Goal: Task Accomplishment & Management: Manage account settings

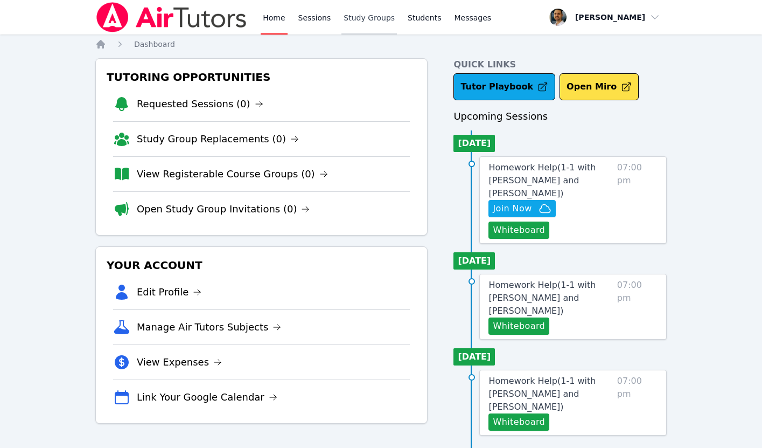
click at [354, 22] on link "Study Groups" at bounding box center [369, 17] width 55 height 34
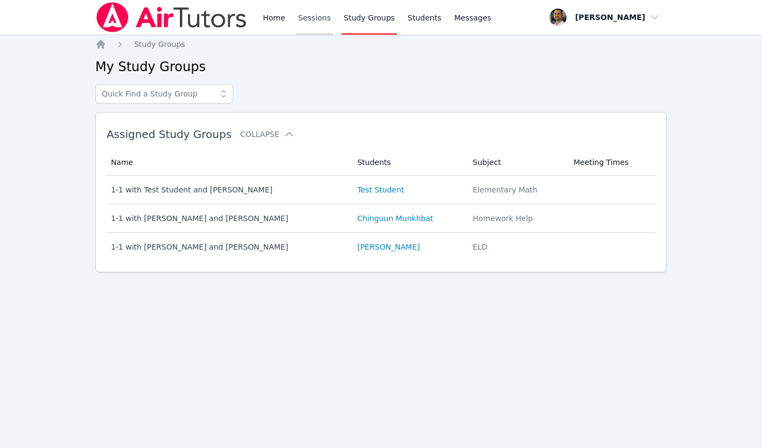
click at [302, 10] on link "Sessions" at bounding box center [314, 17] width 37 height 34
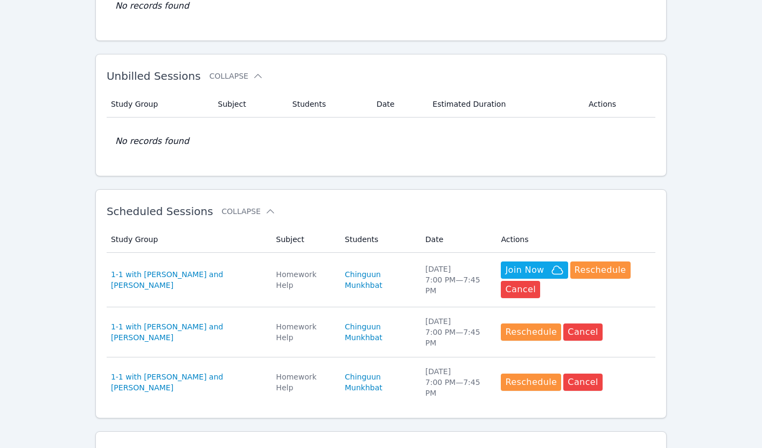
scroll to position [180, 0]
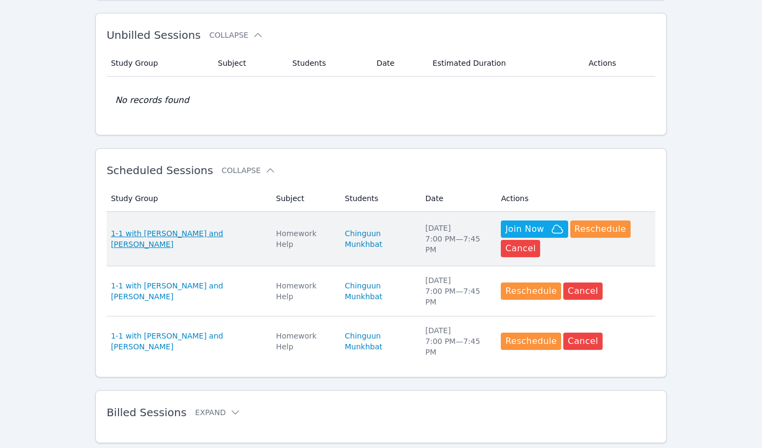
click at [213, 229] on span "1-1 with [PERSON_NAME] and [PERSON_NAME]" at bounding box center [187, 239] width 152 height 22
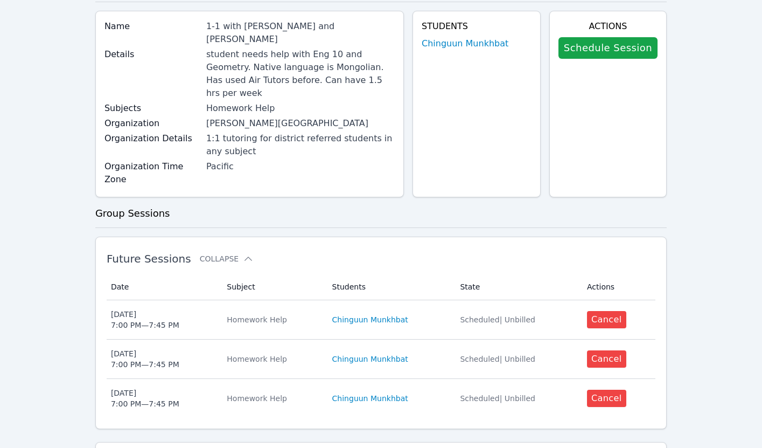
scroll to position [111, 0]
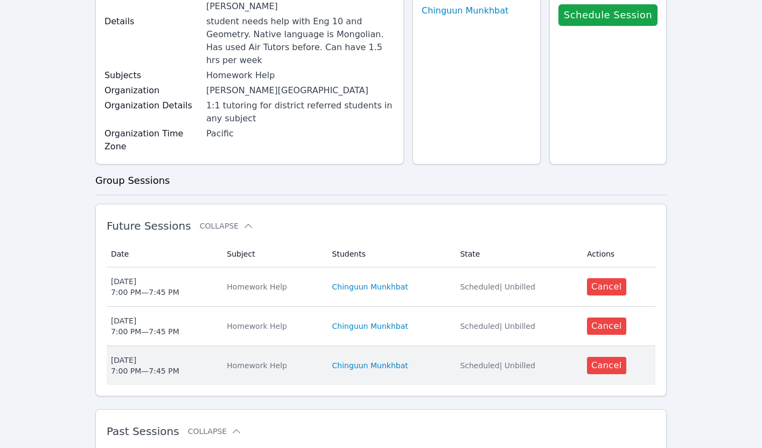
click at [212, 354] on span "Wed Sep 3 7:00 PM — 7:45 PM" at bounding box center [162, 365] width 103 height 22
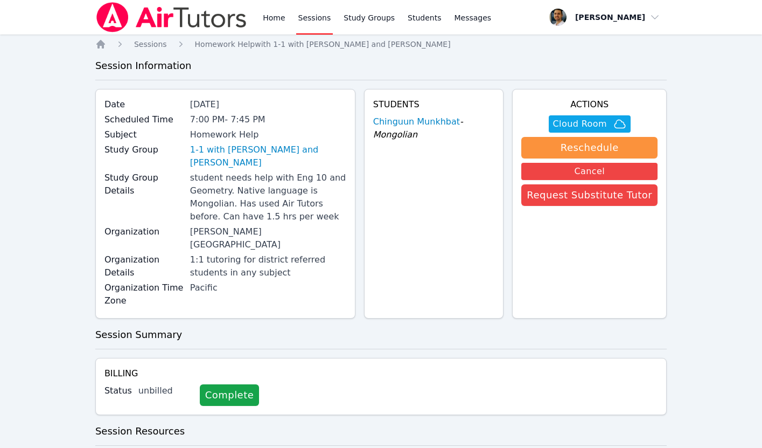
scroll to position [81, 0]
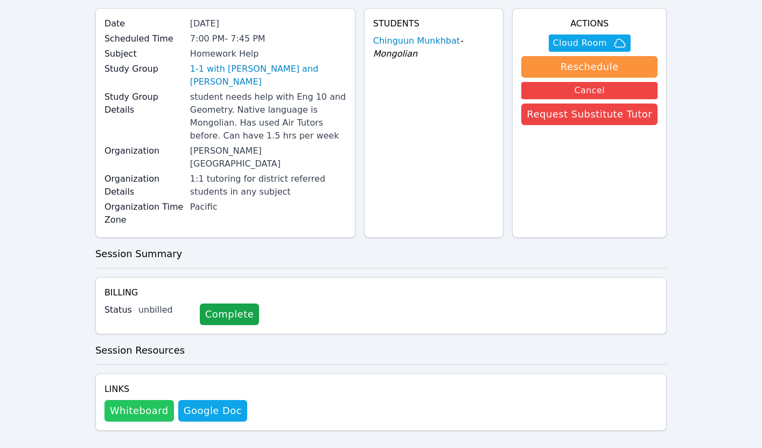
click at [136, 400] on button "Whiteboard" at bounding box center [139, 411] width 69 height 22
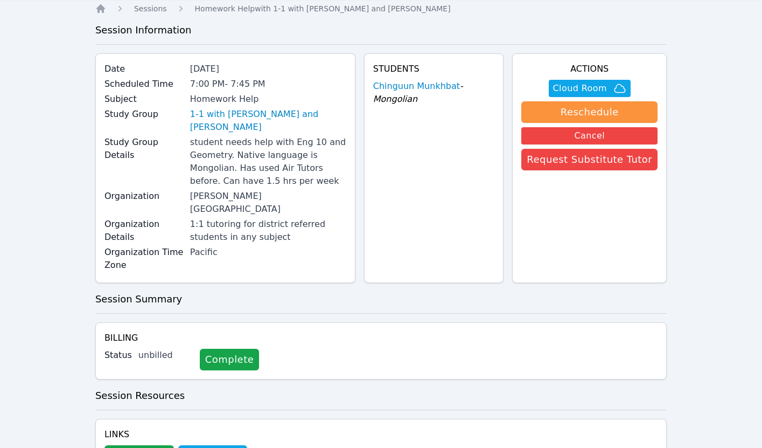
scroll to position [0, 0]
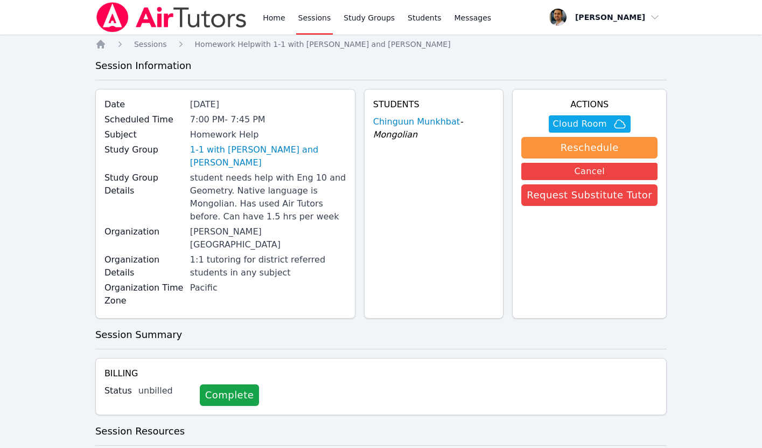
click at [318, 18] on link "Sessions" at bounding box center [314, 17] width 37 height 34
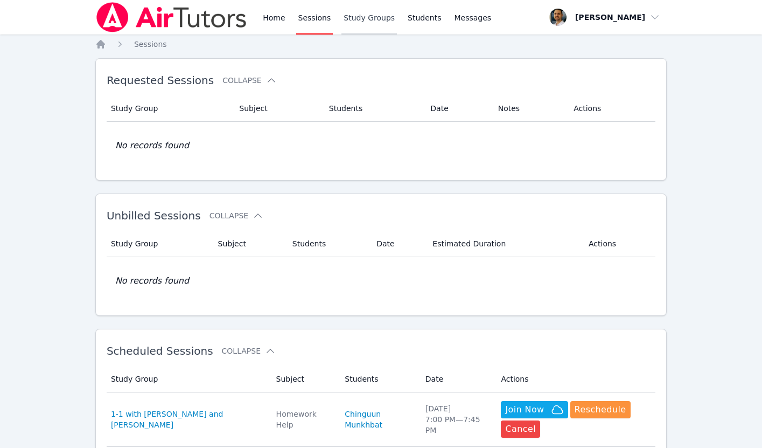
click at [353, 17] on link "Study Groups" at bounding box center [369, 17] width 55 height 34
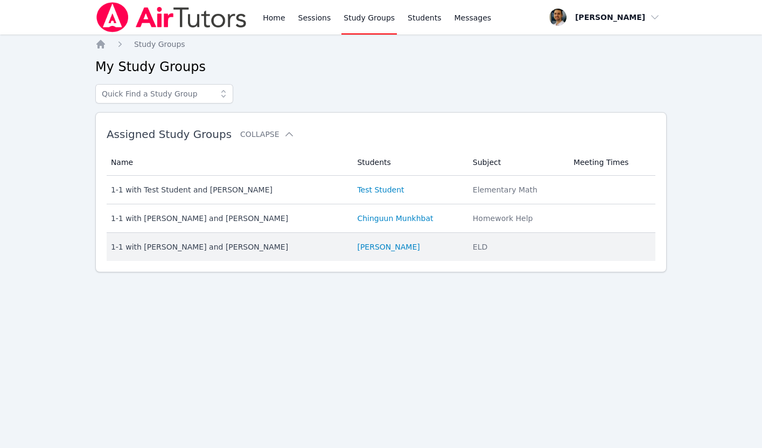
click at [177, 248] on div "1-1 with [PERSON_NAME] and [PERSON_NAME]" at bounding box center [228, 246] width 234 height 11
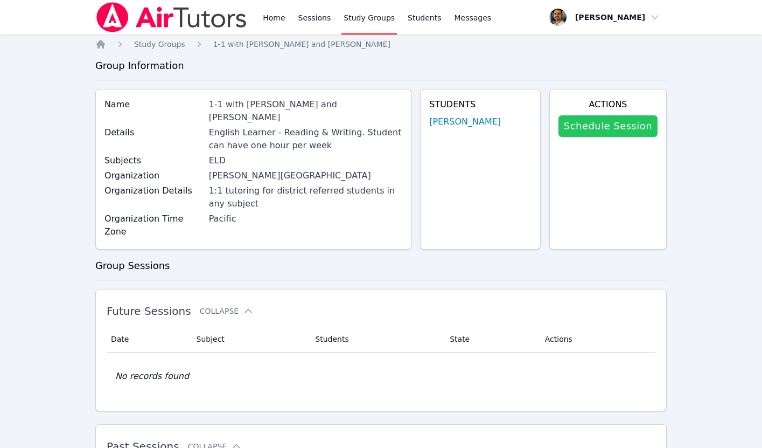
click at [595, 127] on link "Schedule Session" at bounding box center [608, 126] width 99 height 22
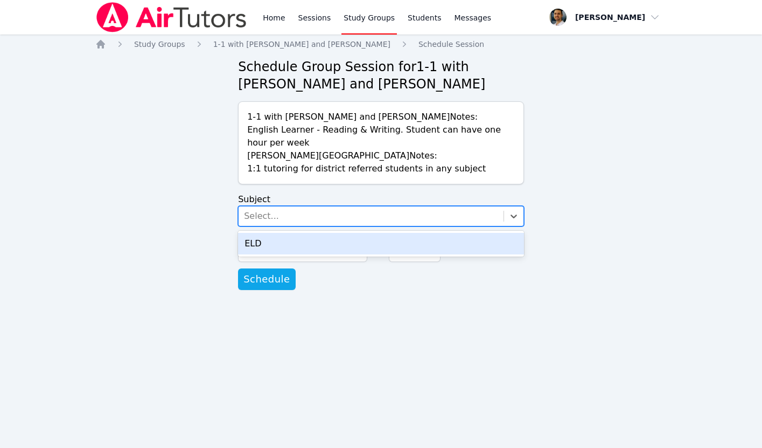
click at [339, 215] on div "Select..." at bounding box center [371, 215] width 265 height 19
click at [308, 246] on div "ELD" at bounding box center [381, 244] width 286 height 22
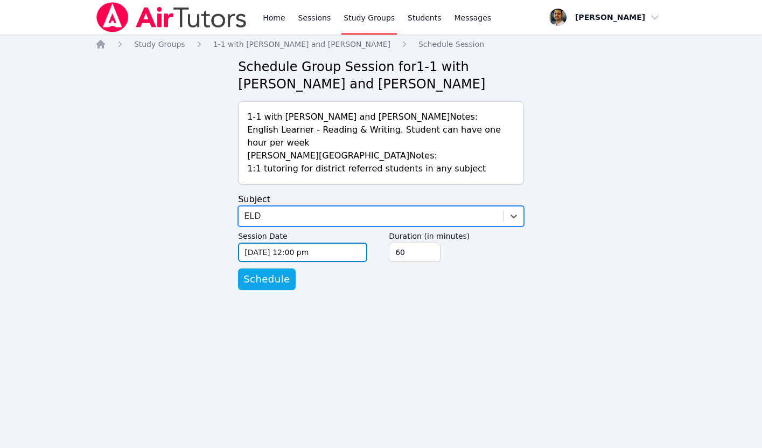
click at [281, 252] on input "09/03/2025 12:00 pm" at bounding box center [302, 251] width 129 height 19
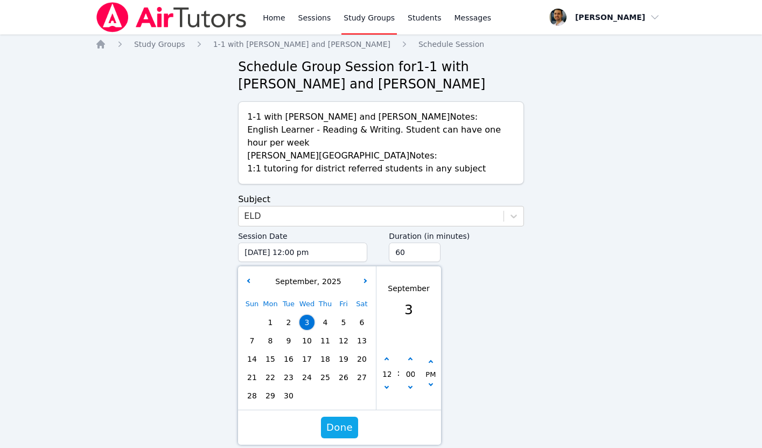
click at [326, 319] on span "4" at bounding box center [325, 322] width 15 height 15
click at [385, 357] on button "button" at bounding box center [386, 359] width 11 height 11
type input "09/04/2025 01:00 pm"
type input "01"
click at [385, 357] on button "button" at bounding box center [386, 359] width 11 height 11
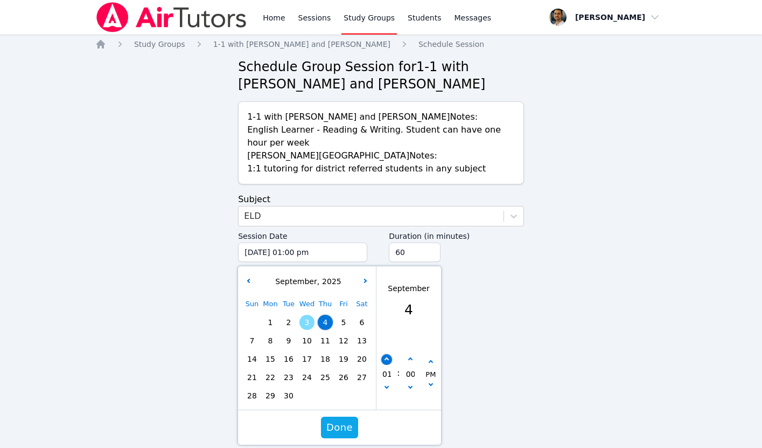
type input "09/04/2025 02:00 pm"
type input "02"
click at [385, 357] on button "button" at bounding box center [386, 359] width 11 height 11
type input "09/04/2025 03:00 pm"
type input "03"
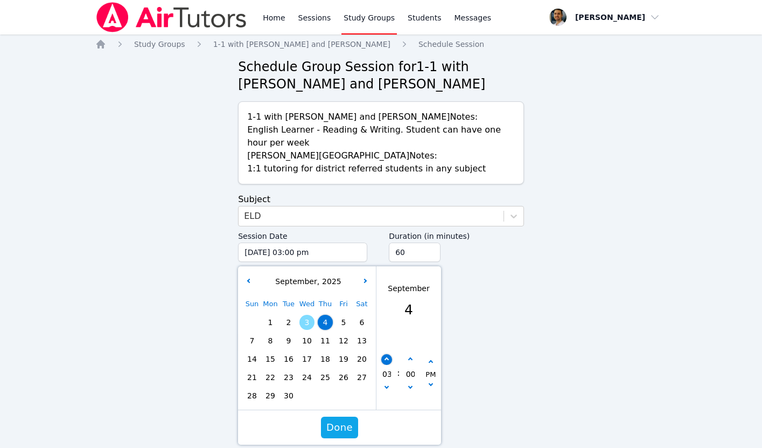
click at [385, 357] on button "button" at bounding box center [386, 359] width 11 height 11
type input "09/04/2025 04:00 pm"
type input "04"
click at [385, 357] on button "button" at bounding box center [386, 359] width 11 height 11
type input "09/04/2025 05:00 pm"
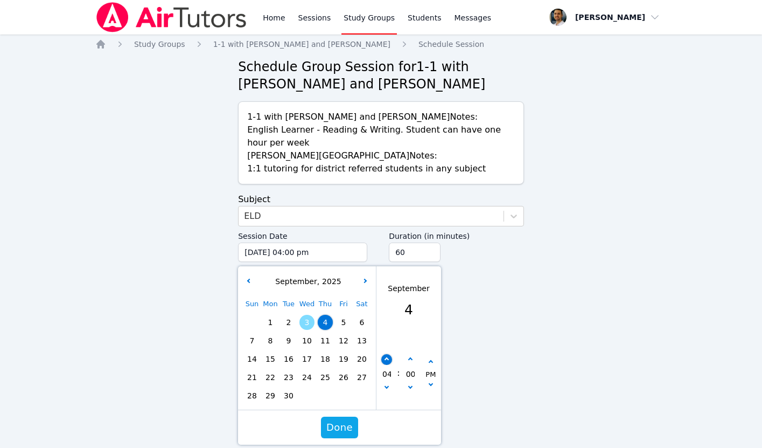
type input "05"
click at [385, 357] on button "button" at bounding box center [386, 359] width 11 height 11
type input "09/04/2025 06:00 pm"
type input "06"
click at [385, 357] on button "button" at bounding box center [386, 359] width 11 height 11
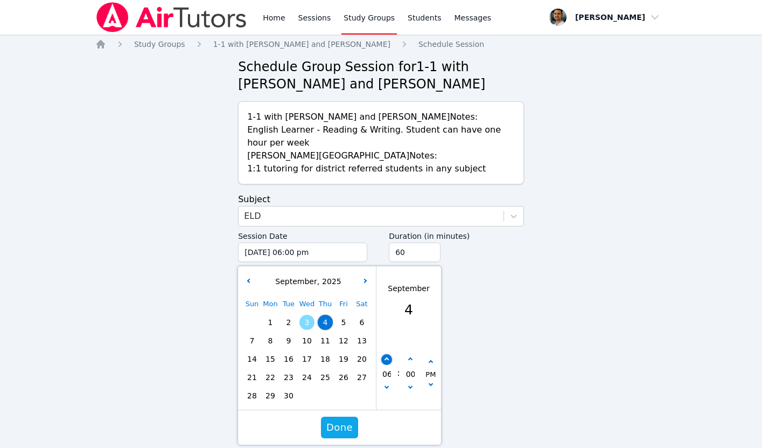
type input "09/04/2025 07:00 pm"
type input "07"
click at [410, 361] on icon "button" at bounding box center [410, 359] width 4 height 4
type input "09/04/2025 07:05 pm"
type input "05"
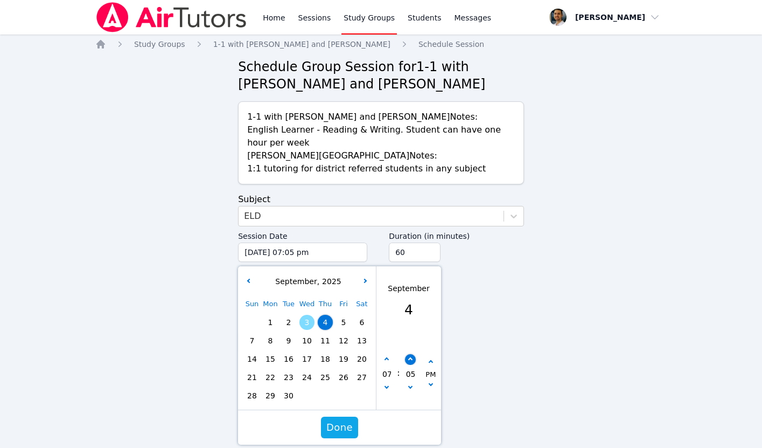
click at [410, 361] on icon "button" at bounding box center [410, 359] width 4 height 4
type input "09/04/2025 07:10 pm"
type input "10"
click at [410, 361] on icon "button" at bounding box center [410, 359] width 4 height 4
type input "09/04/2025 07:15 pm"
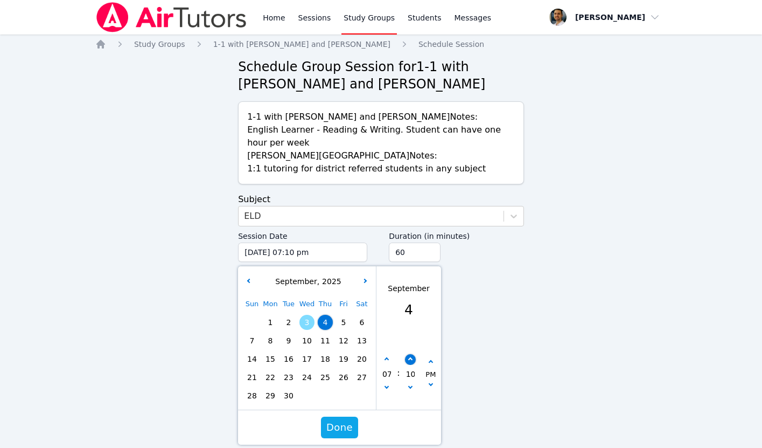
type input "15"
click at [410, 361] on icon "button" at bounding box center [410, 359] width 4 height 4
type input "[DATE] 07:20 pm"
type input "20"
click at [340, 429] on span "Done" at bounding box center [339, 427] width 26 height 15
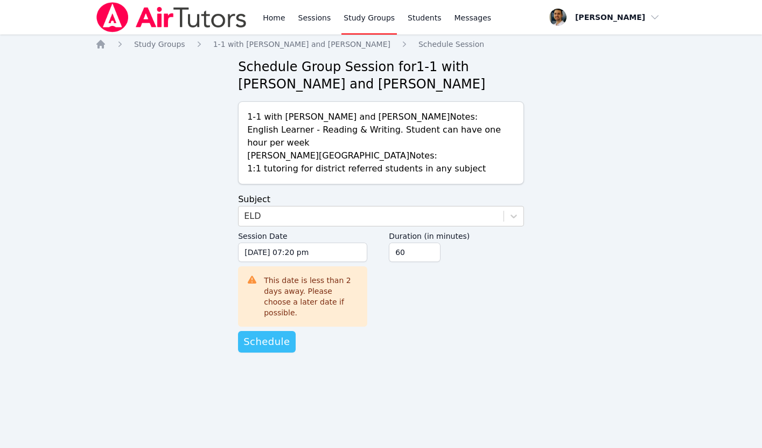
click at [263, 334] on span "Schedule" at bounding box center [266, 341] width 46 height 15
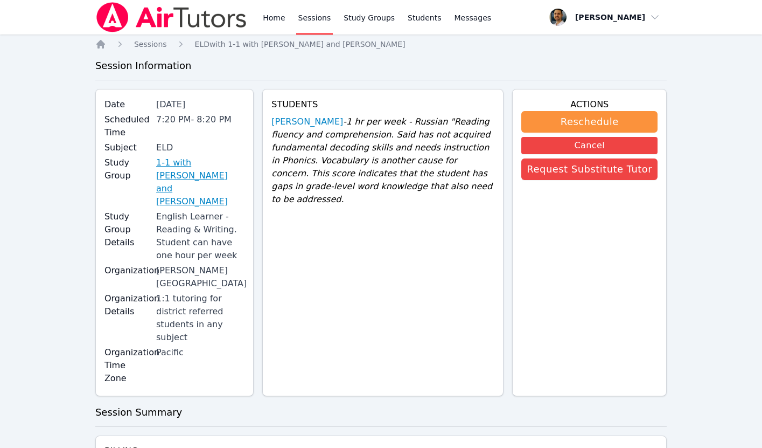
click at [215, 165] on link "1-1 with [PERSON_NAME] and [PERSON_NAME]" at bounding box center [200, 182] width 88 height 52
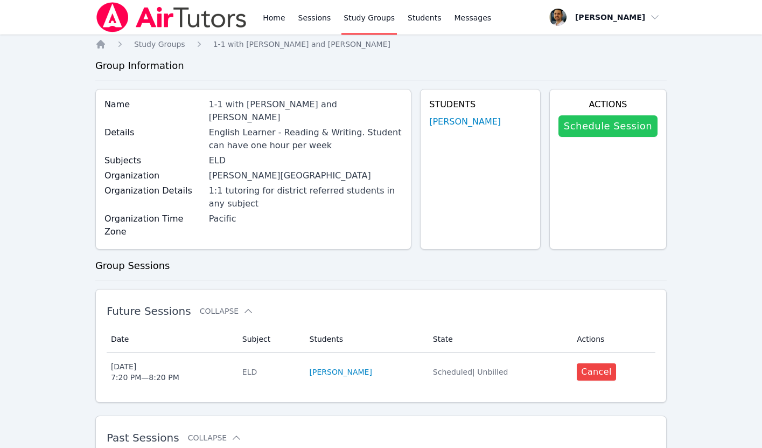
click at [591, 129] on link "Schedule Session" at bounding box center [608, 126] width 99 height 22
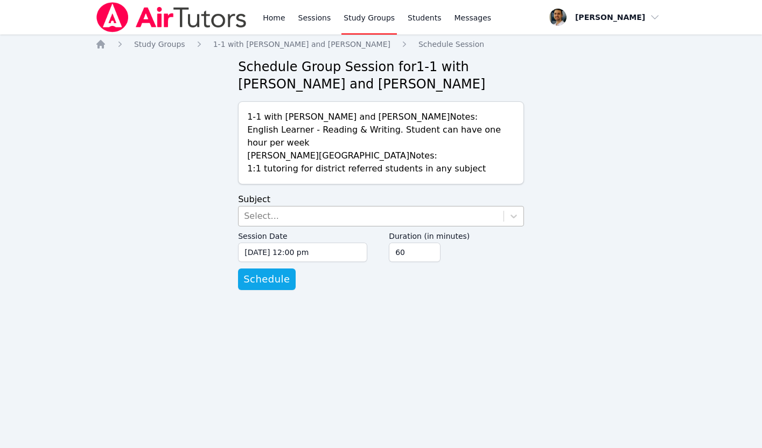
click at [347, 212] on div "Select..." at bounding box center [371, 215] width 265 height 19
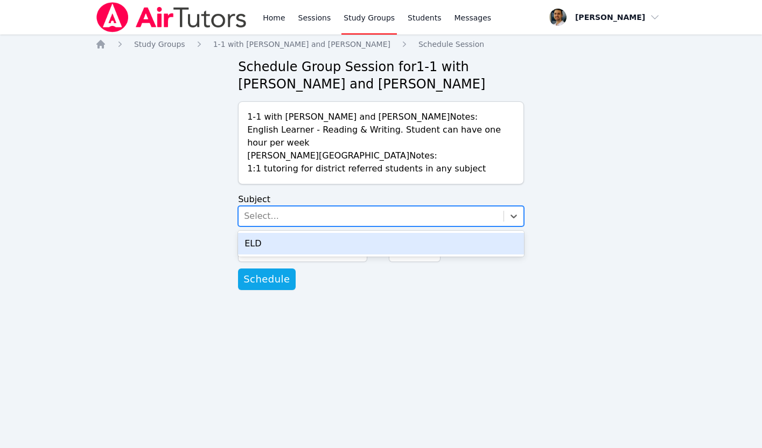
click at [325, 241] on div "ELD" at bounding box center [381, 244] width 286 height 22
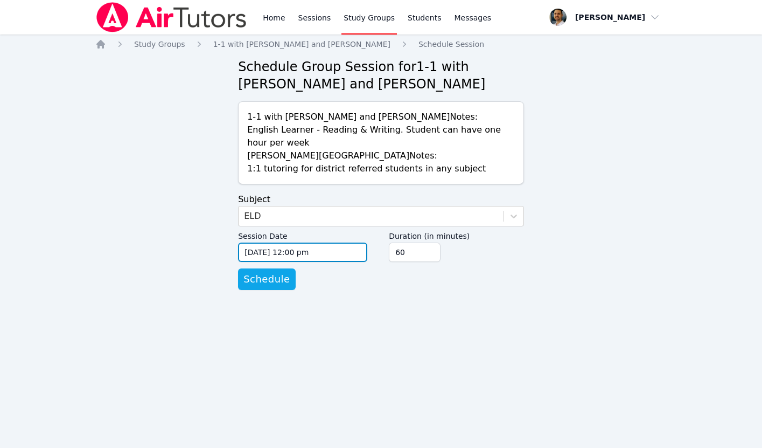
click at [298, 255] on input "09/03/2025 12:00 pm" at bounding box center [302, 251] width 129 height 19
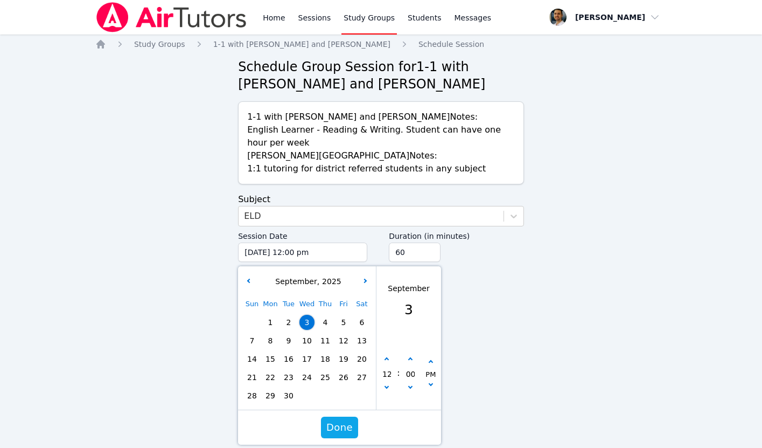
click at [325, 337] on span "11" at bounding box center [325, 340] width 15 height 15
click at [384, 358] on button "button" at bounding box center [386, 359] width 11 height 11
type input "09/11/2025 01:00 pm"
type input "01"
click at [384, 358] on button "button" at bounding box center [386, 359] width 11 height 11
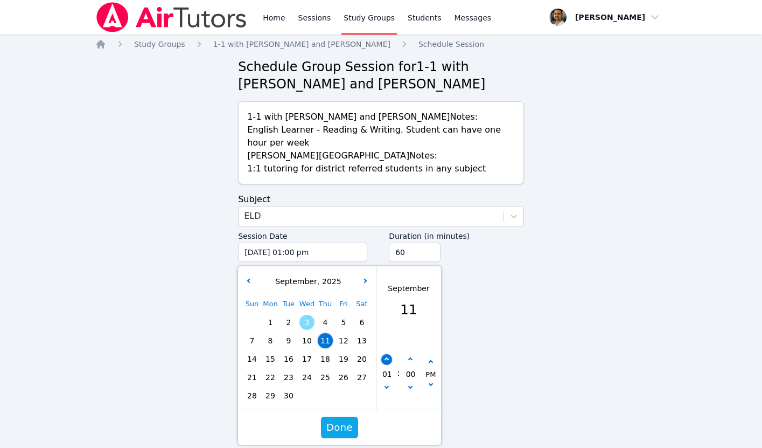
type input "09/11/2025 02:00 pm"
type input "02"
click at [384, 358] on button "button" at bounding box center [386, 359] width 11 height 11
type input "09/11/2025 03:00 pm"
type input "03"
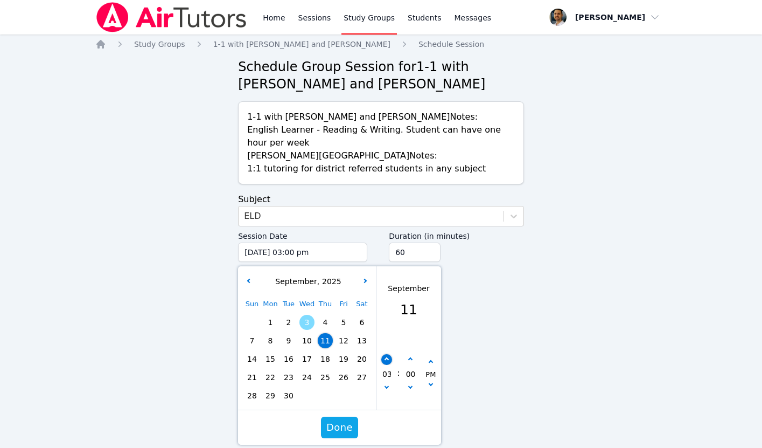
click at [384, 358] on button "button" at bounding box center [386, 359] width 11 height 11
type input "09/11/2025 04:00 pm"
type input "04"
click at [384, 358] on button "button" at bounding box center [386, 359] width 11 height 11
type input "09/11/2025 05:00 pm"
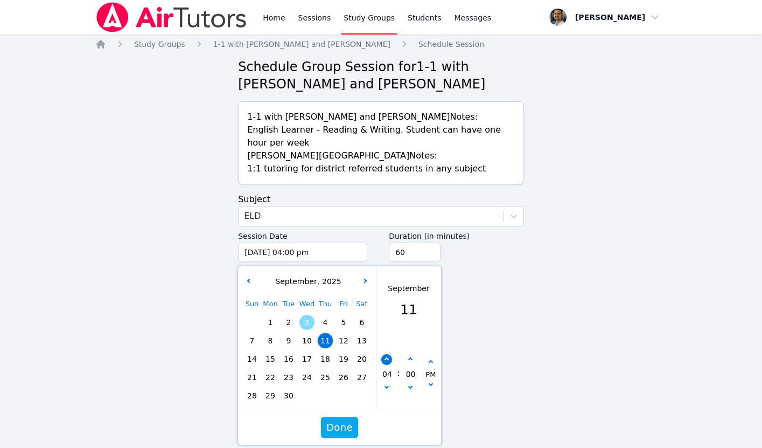
type input "05"
click at [384, 358] on button "button" at bounding box center [386, 359] width 11 height 11
type input "09/11/2025 06:00 pm"
type input "06"
click at [384, 358] on button "button" at bounding box center [386, 359] width 11 height 11
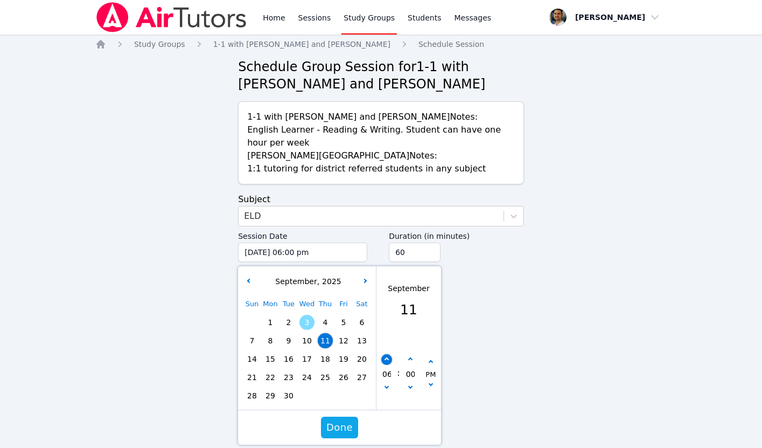
type input "09/11/2025 07:00 pm"
type input "07"
click at [408, 361] on button "button" at bounding box center [410, 359] width 11 height 11
type input "09/11/2025 07:05 pm"
type input "05"
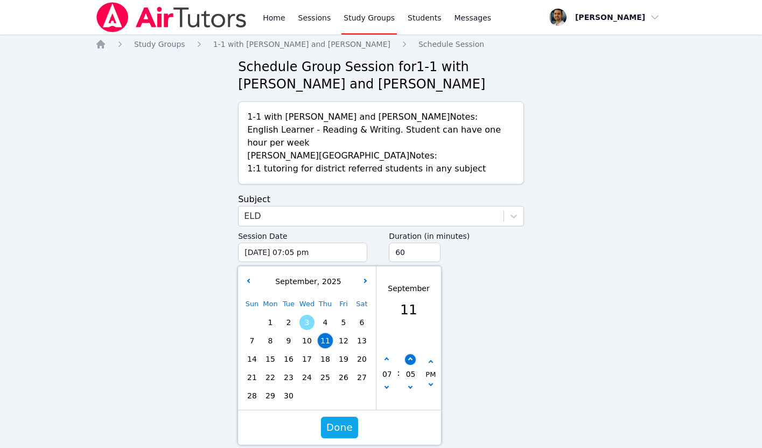
click at [408, 361] on button "button" at bounding box center [410, 359] width 11 height 11
type input "09/11/2025 07:10 pm"
type input "10"
click at [408, 361] on button "button" at bounding box center [410, 359] width 11 height 11
type input "09/11/2025 07:15 pm"
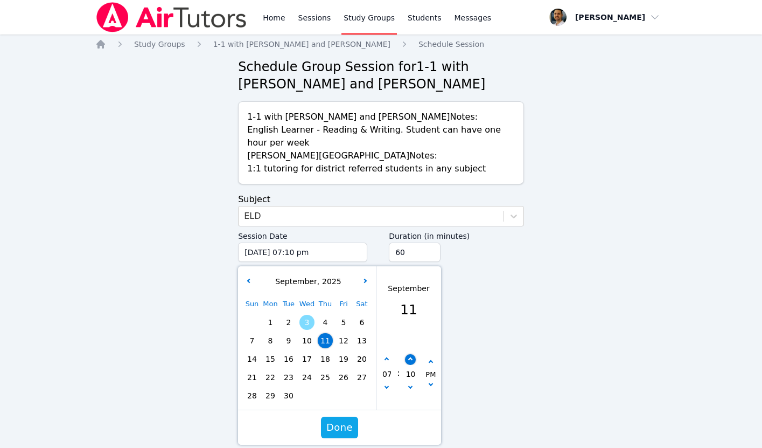
type input "15"
click at [408, 361] on button "button" at bounding box center [410, 359] width 11 height 11
type input "09/11/2025 07:20 pm"
type input "20"
click at [408, 361] on button "button" at bounding box center [410, 359] width 11 height 11
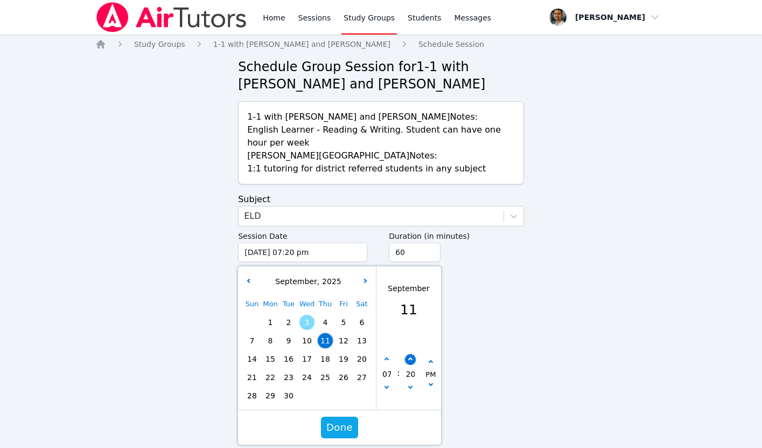
type input "09/11/2025 07:25 pm"
type input "25"
click at [409, 384] on button "button" at bounding box center [410, 388] width 11 height 11
type input "09/11/2025 07:20 pm"
type input "20"
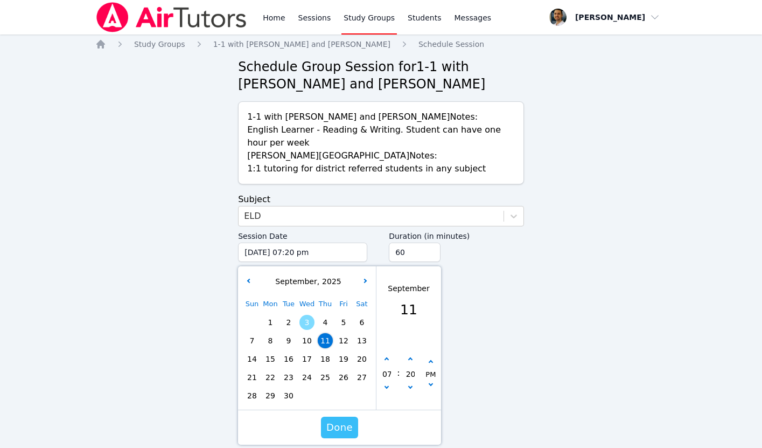
click at [342, 426] on span "Done" at bounding box center [339, 427] width 26 height 15
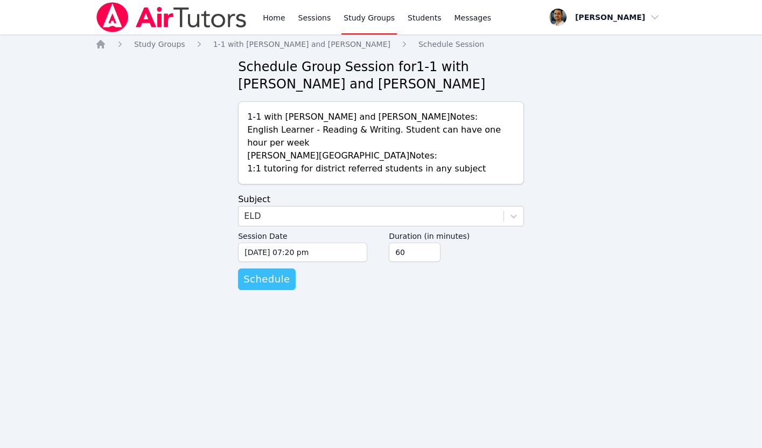
click at [271, 279] on span "Schedule" at bounding box center [266, 278] width 46 height 15
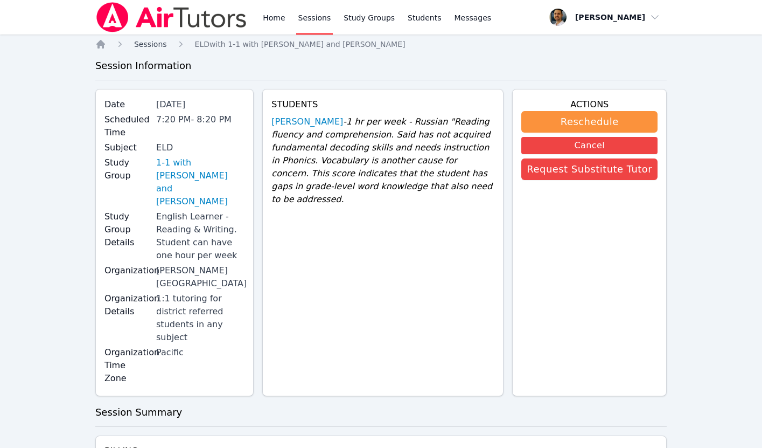
click at [154, 44] on span "Sessions" at bounding box center [150, 44] width 33 height 9
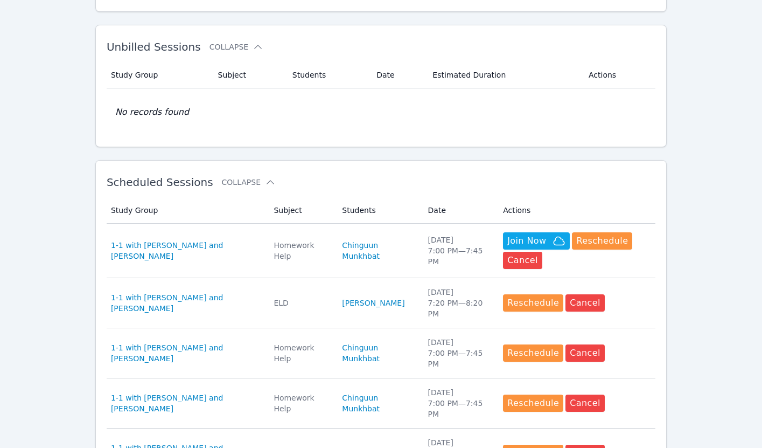
scroll to position [236, 0]
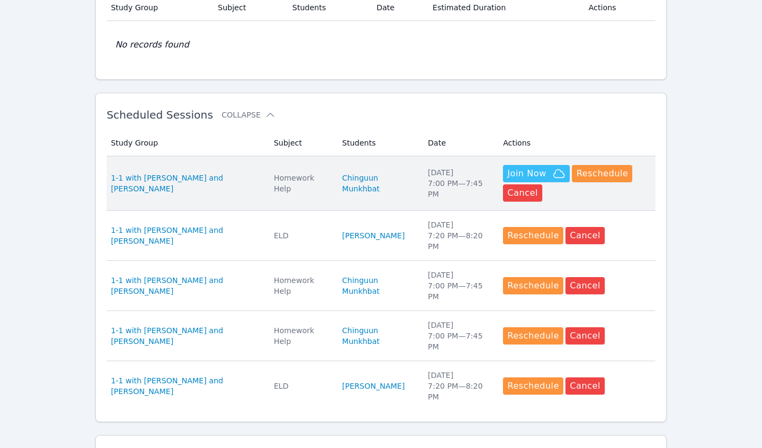
click at [525, 171] on span "Join Now" at bounding box center [526, 173] width 39 height 13
click at [361, 188] on link "Chinguun Munkhbat" at bounding box center [378, 183] width 73 height 22
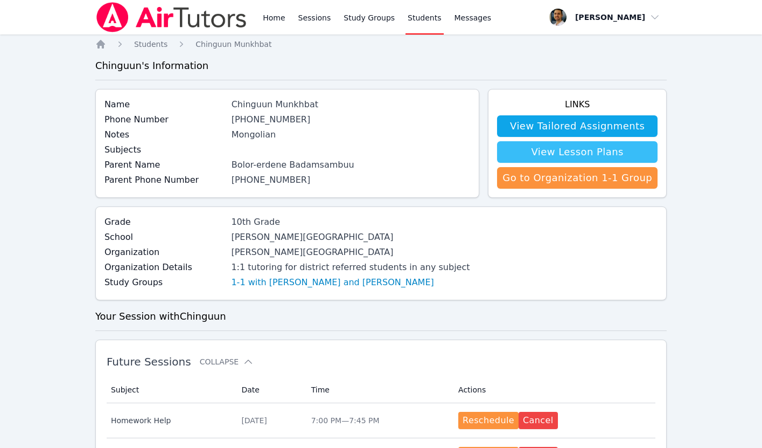
click at [542, 152] on link "View Lesson Plans" at bounding box center [577, 152] width 161 height 22
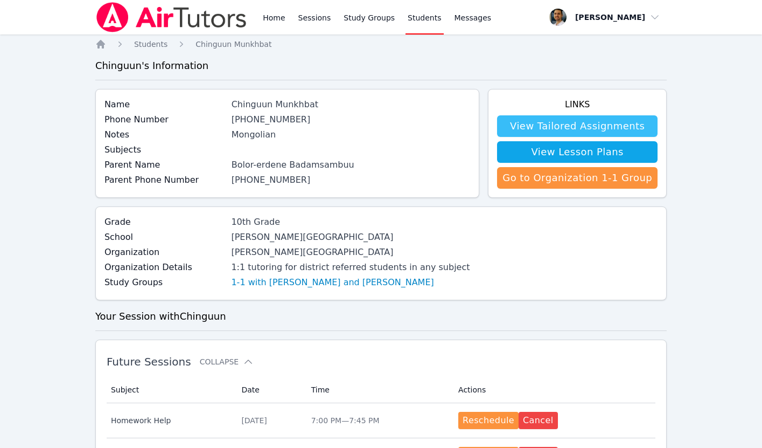
click at [516, 120] on link "View Tailored Assignments" at bounding box center [577, 126] width 161 height 22
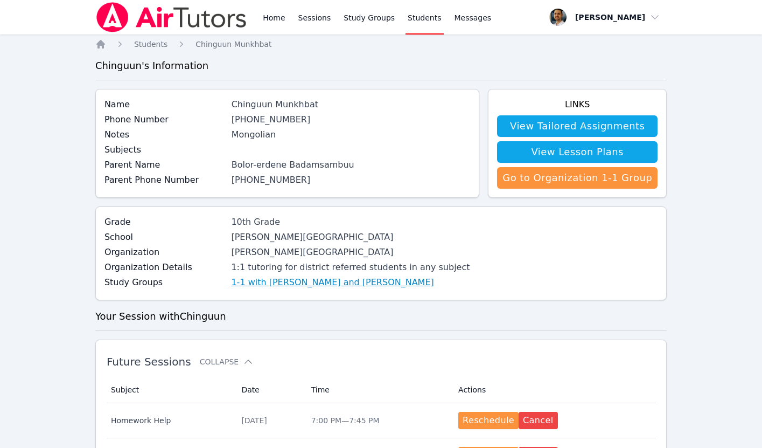
click at [313, 285] on link "1-1 with [PERSON_NAME] and [PERSON_NAME]" at bounding box center [332, 282] width 203 height 13
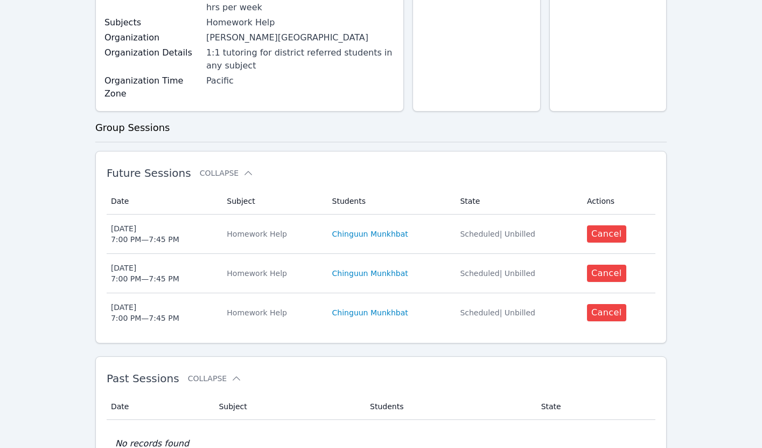
scroll to position [155, 0]
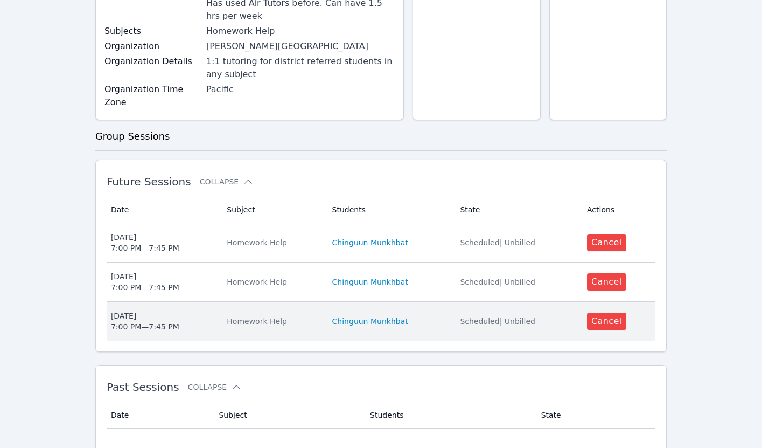
click at [348, 316] on link "Chinguun Munkhbat" at bounding box center [370, 321] width 76 height 11
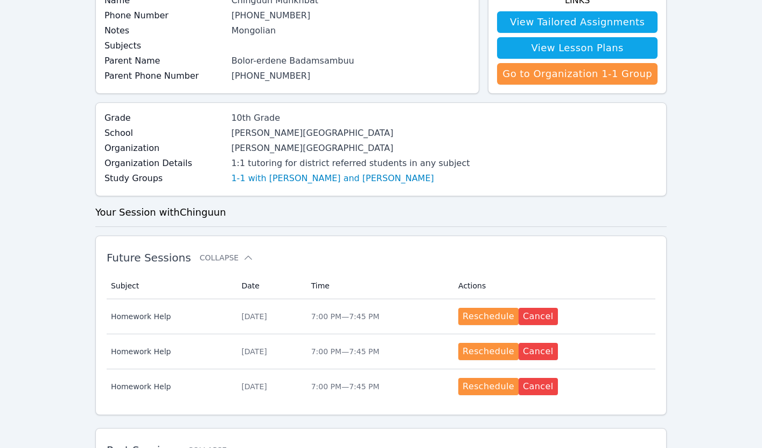
scroll to position [241, 0]
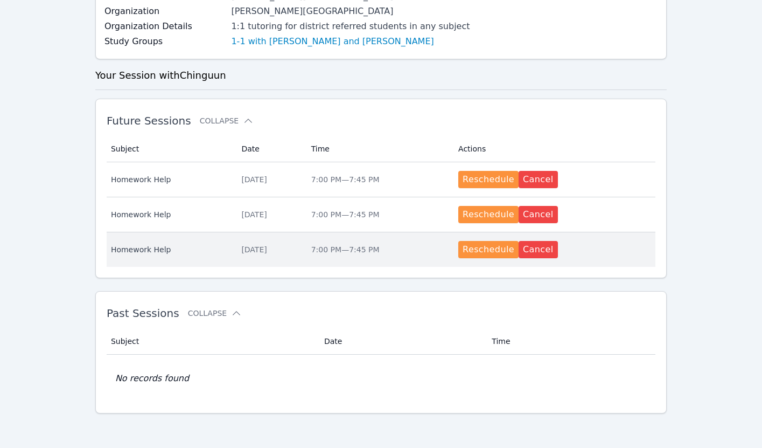
click at [182, 248] on span "Homework Help" at bounding box center [170, 249] width 118 height 11
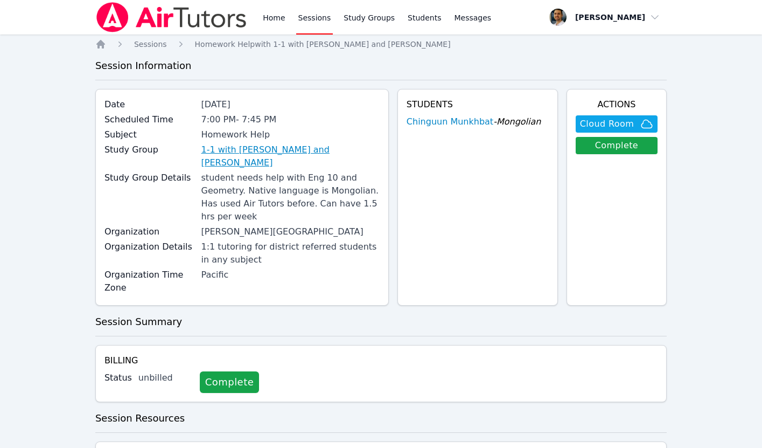
click at [260, 151] on link "1-1 with [PERSON_NAME] and [PERSON_NAME]" at bounding box center [290, 156] width 178 height 26
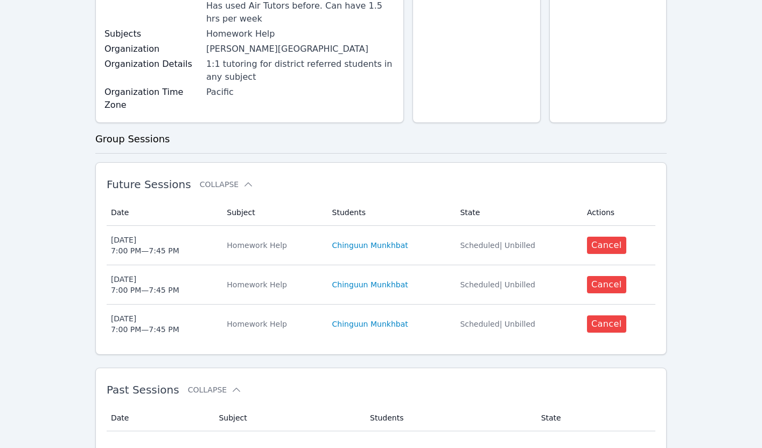
scroll to position [190, 0]
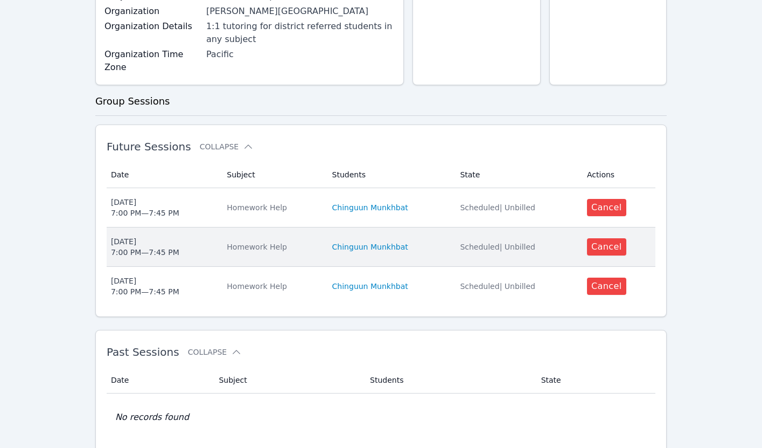
click at [282, 241] on div "Homework Help" at bounding box center [273, 246] width 92 height 11
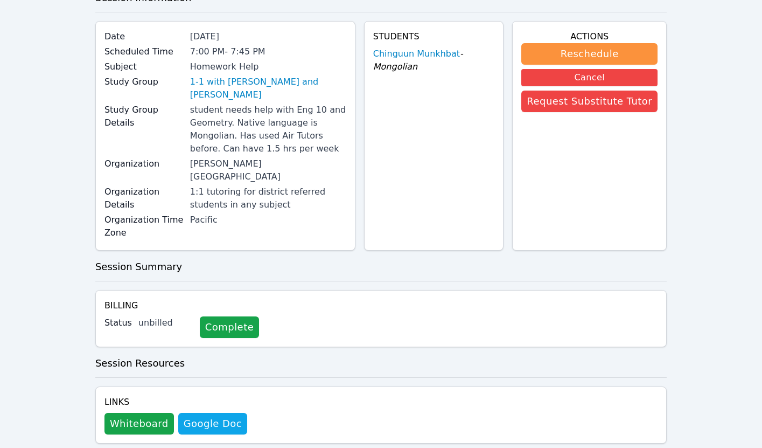
scroll to position [81, 0]
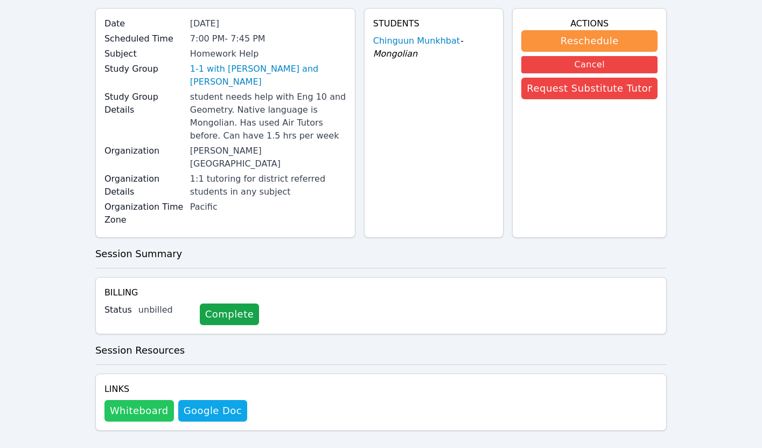
click at [149, 400] on button "Whiteboard" at bounding box center [139, 411] width 69 height 22
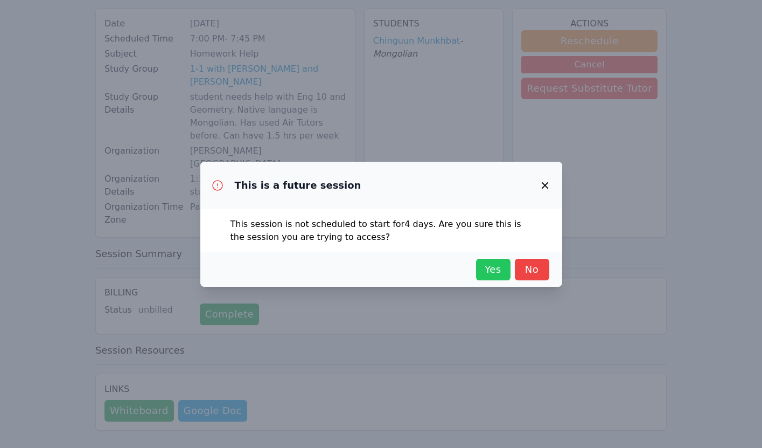
click at [493, 266] on span "Yes" at bounding box center [494, 269] width 24 height 15
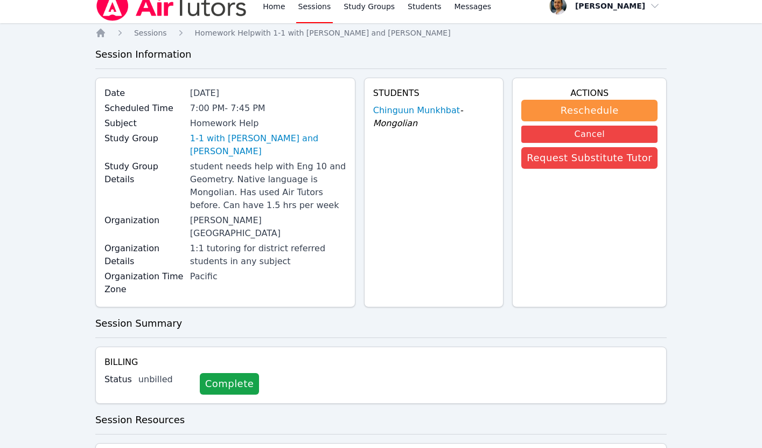
scroll to position [0, 0]
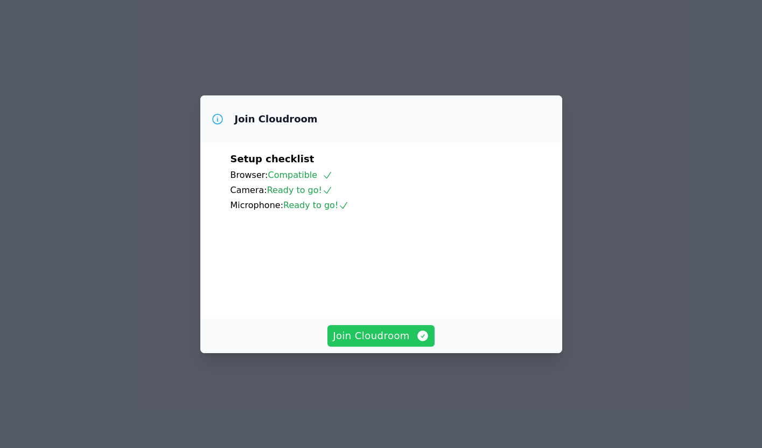
click at [366, 343] on span "Join Cloudroom" at bounding box center [381, 335] width 96 height 15
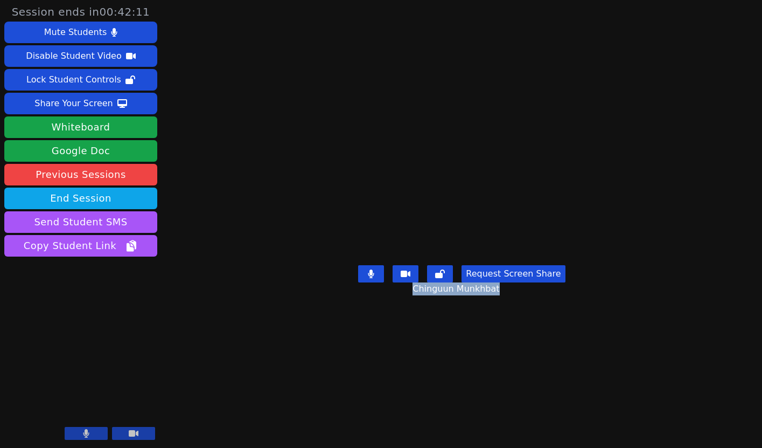
drag, startPoint x: 419, startPoint y: 314, endPoint x: 496, endPoint y: 313, distance: 77.0
click at [496, 295] on span "Chinguun Munkhbat" at bounding box center [457, 288] width 89 height 13
copy span "Chinguun Munkhbat"
click at [631, 160] on main "Chinguun Munkhbat Request Screen Share Chinguun Munkhbat" at bounding box center [462, 224] width 338 height 448
click at [87, 431] on icon at bounding box center [86, 433] width 6 height 9
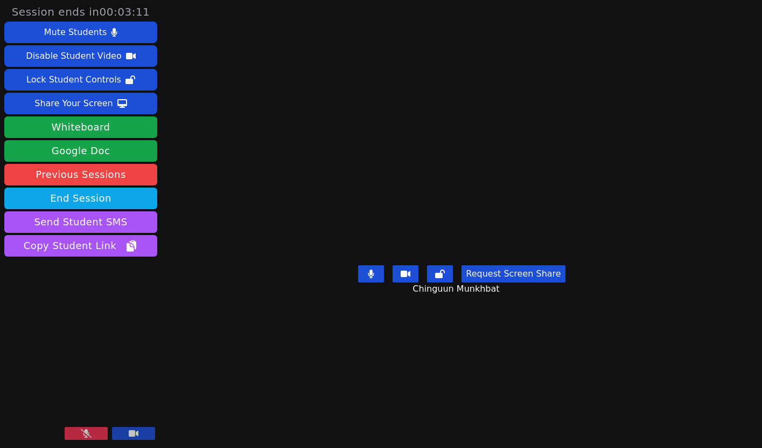
click at [92, 433] on button at bounding box center [86, 433] width 43 height 13
click at [79, 437] on button at bounding box center [86, 433] width 43 height 13
click at [93, 433] on button at bounding box center [86, 433] width 43 height 13
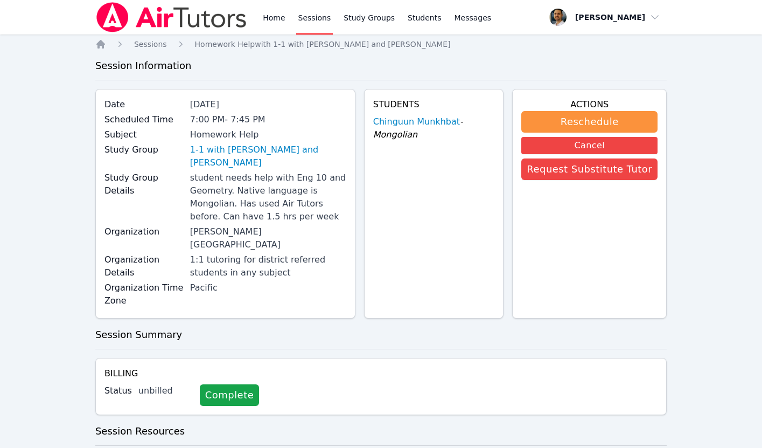
click at [225, 50] on div "Home Sessions Homework Help with 1-1 with [PERSON_NAME] and [PERSON_NAME] Sessi…" at bounding box center [381, 290] width 572 height 503
click at [220, 46] on span "Homework Help with 1-1 with [PERSON_NAME] and [PERSON_NAME]" at bounding box center [323, 44] width 256 height 9
click at [253, 44] on span "Homework Help with 1-1 with [PERSON_NAME] and [PERSON_NAME]" at bounding box center [323, 44] width 256 height 9
click at [163, 41] on span "Sessions" at bounding box center [150, 44] width 33 height 9
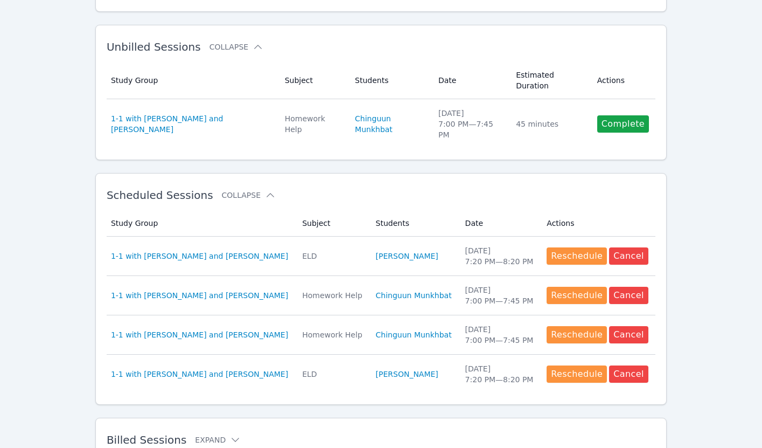
scroll to position [96, 0]
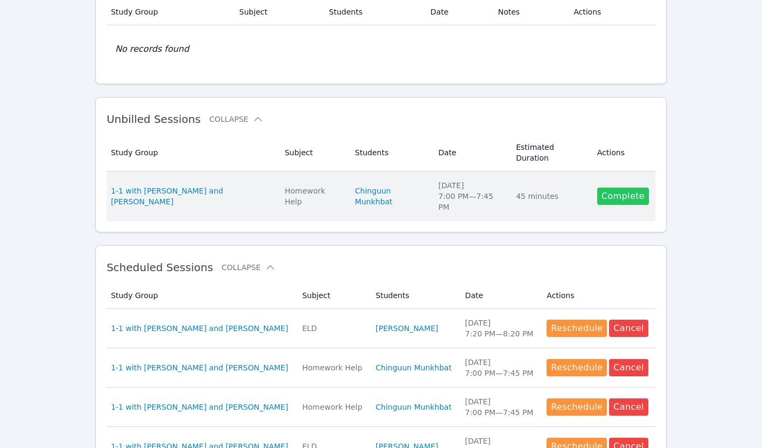
click at [625, 198] on link "Complete" at bounding box center [623, 195] width 52 height 17
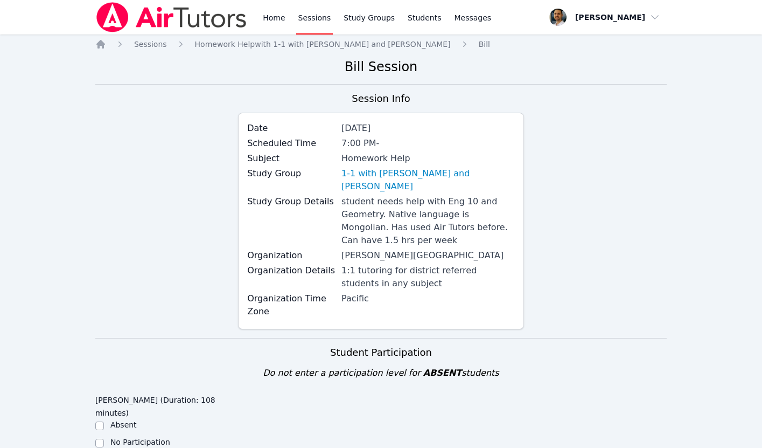
scroll to position [203, 0]
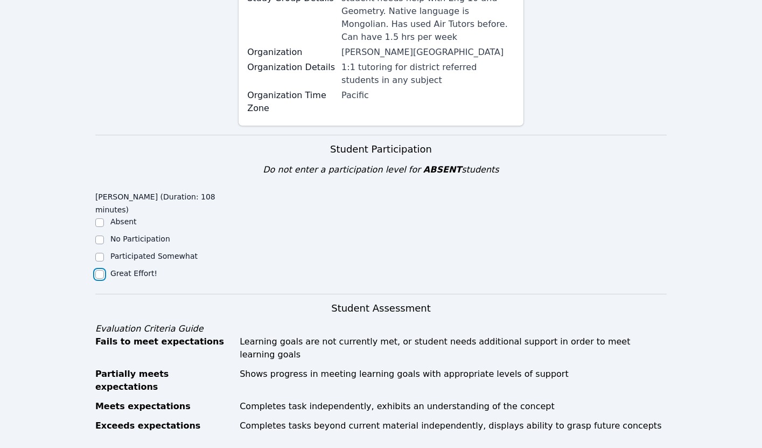
click at [101, 273] on input "Great Effort!" at bounding box center [99, 274] width 9 height 9
checkbox input "true"
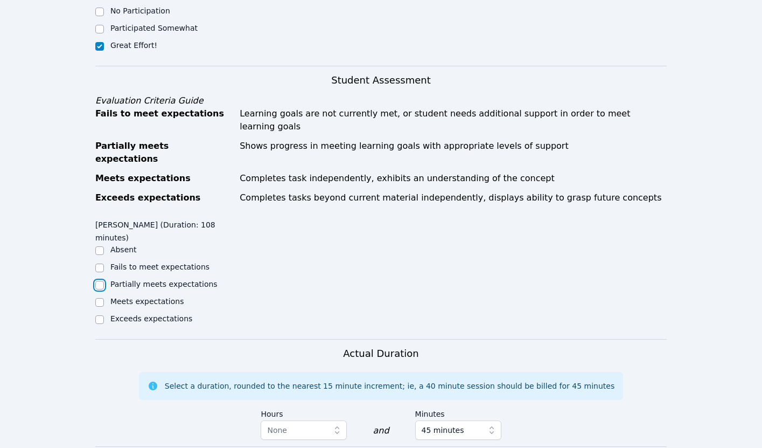
click at [99, 281] on input "Partially meets expectations" at bounding box center [99, 285] width 9 height 9
checkbox input "true"
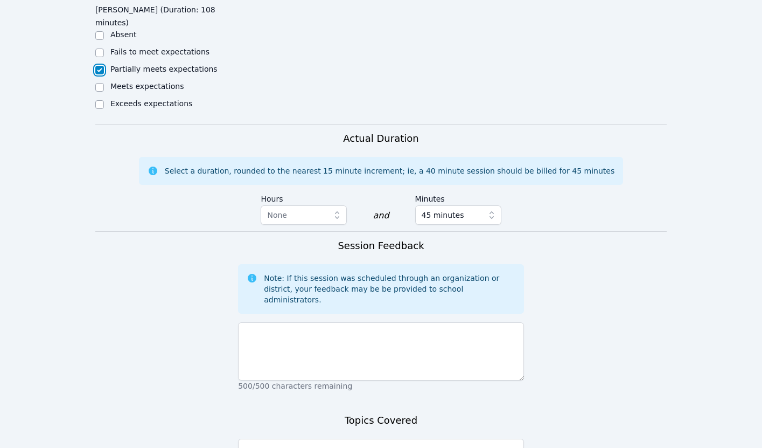
scroll to position [758, 0]
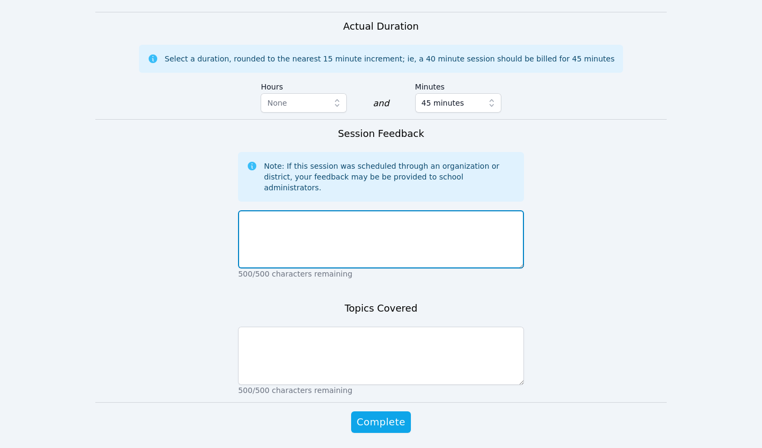
click at [322, 210] on textarea at bounding box center [381, 239] width 286 height 58
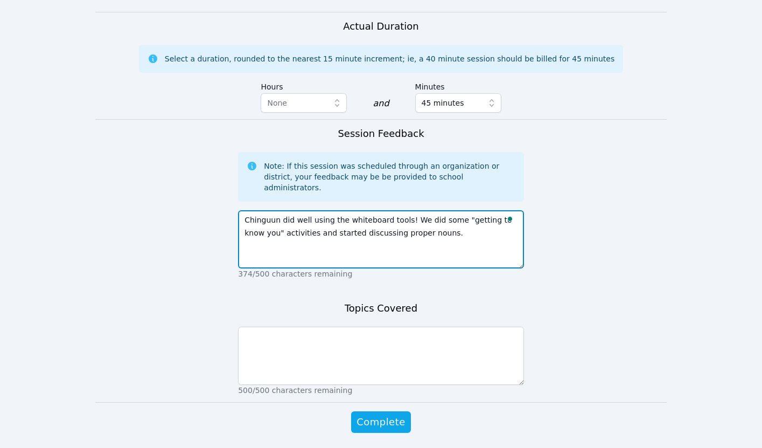
type textarea "Chinguun did well using the whiteboard tools! We did some "getting to know you"…"
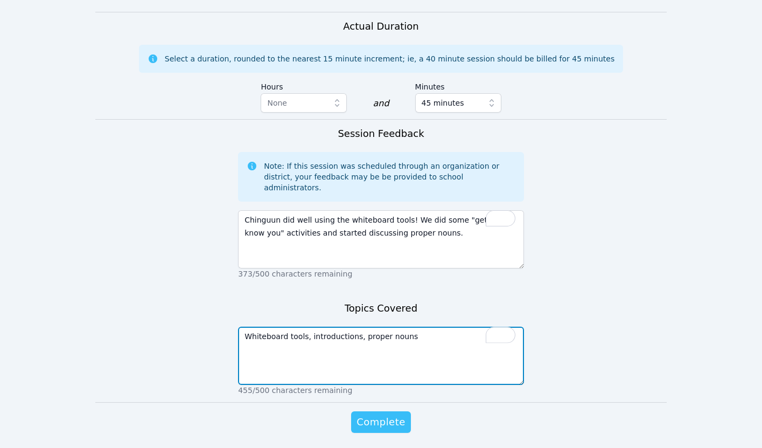
type textarea "Whiteboard tools, introductions, proper nouns"
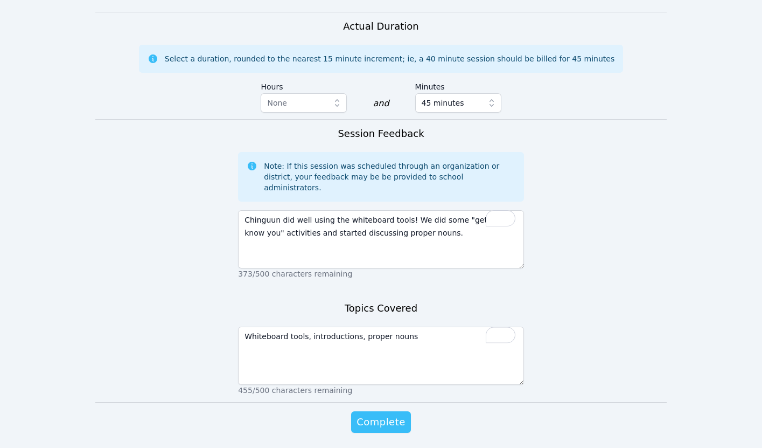
click at [389, 414] on span "Complete" at bounding box center [381, 421] width 48 height 15
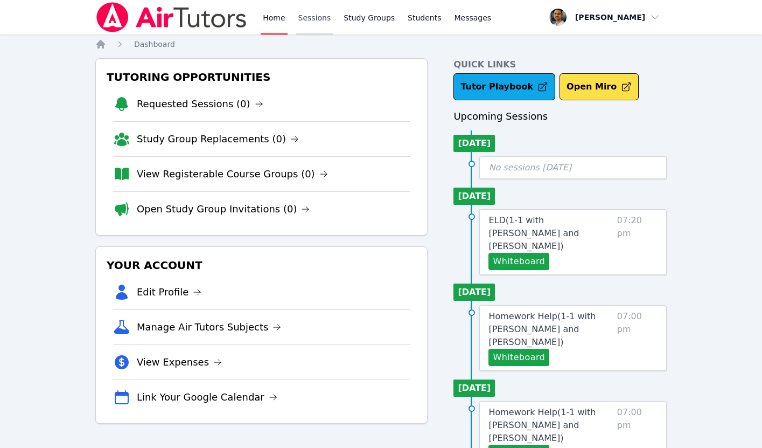
click at [313, 28] on link "Sessions" at bounding box center [314, 17] width 37 height 34
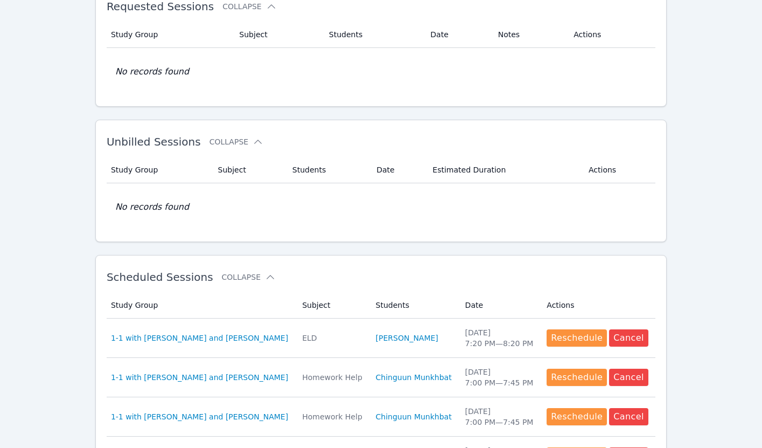
scroll to position [213, 0]
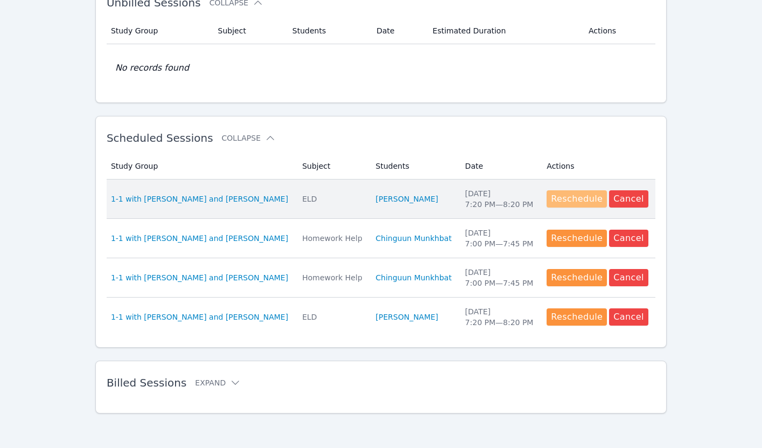
click at [567, 202] on button "Reschedule" at bounding box center [577, 198] width 60 height 17
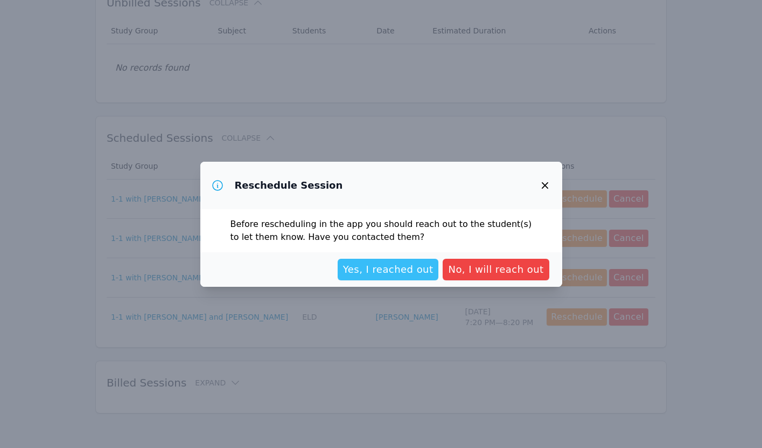
click at [423, 265] on span "Yes, I reached out" at bounding box center [388, 269] width 90 height 15
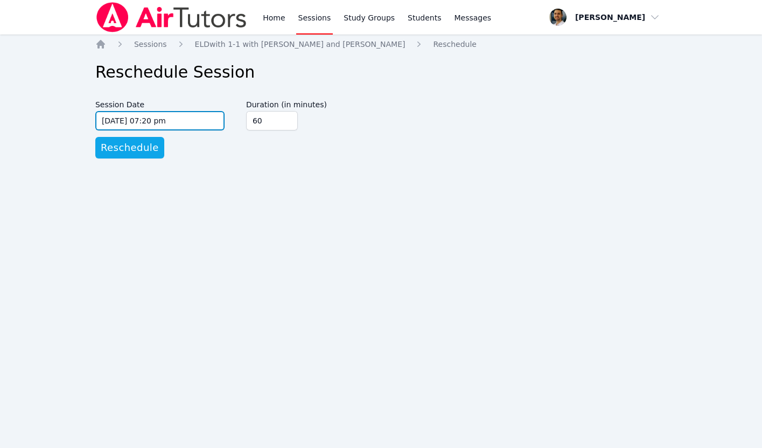
click at [157, 122] on input "[DATE] 07:20 pm" at bounding box center [159, 120] width 129 height 19
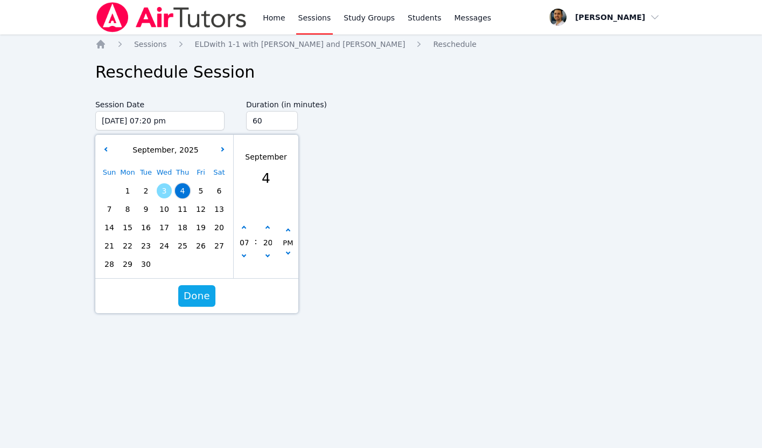
click at [185, 226] on span "18" at bounding box center [182, 227] width 15 height 15
type input "[DATE] 07:20 pm"
click at [197, 296] on span "Done" at bounding box center [197, 295] width 26 height 15
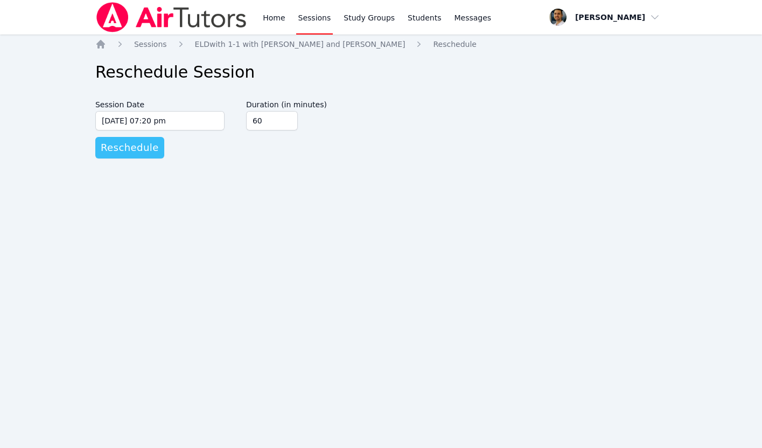
click at [144, 148] on span "Reschedule" at bounding box center [130, 147] width 58 height 15
